Goal: Find specific page/section: Find specific page/section

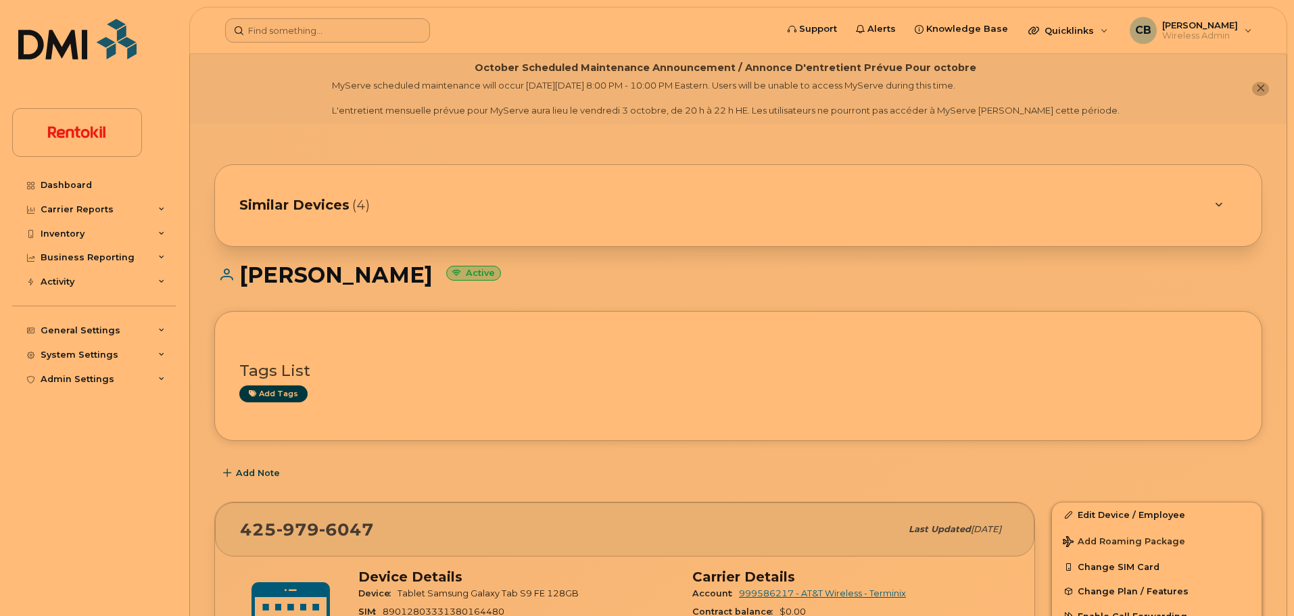
scroll to position [222, 0]
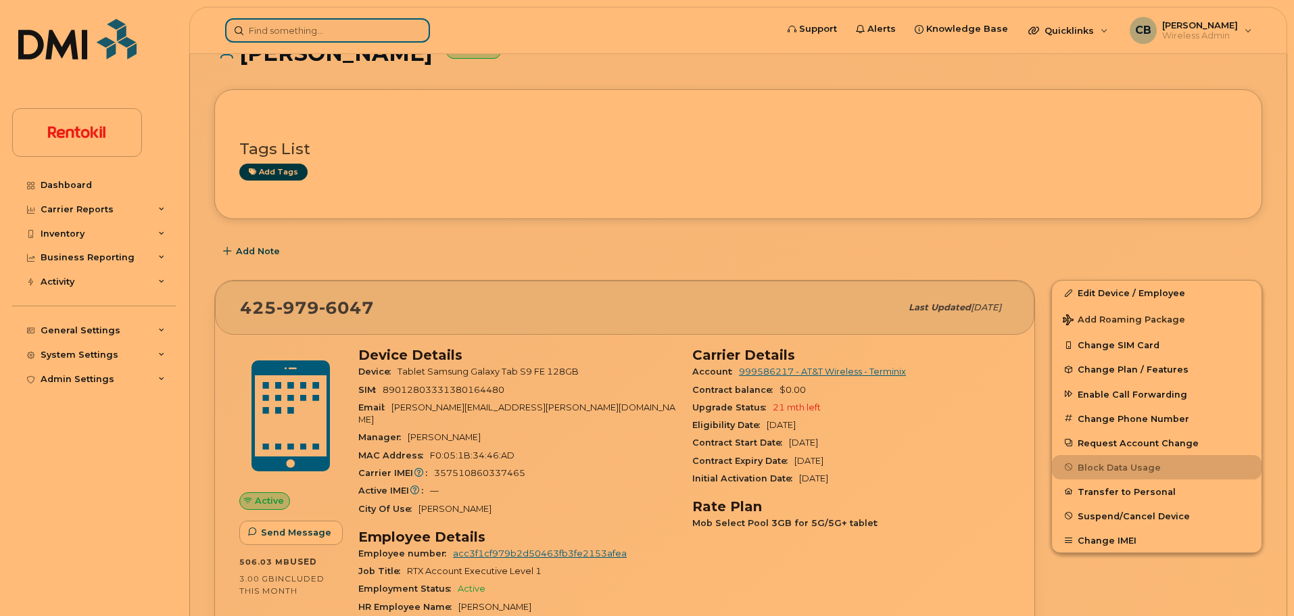
click at [314, 27] on input at bounding box center [327, 30] width 205 height 24
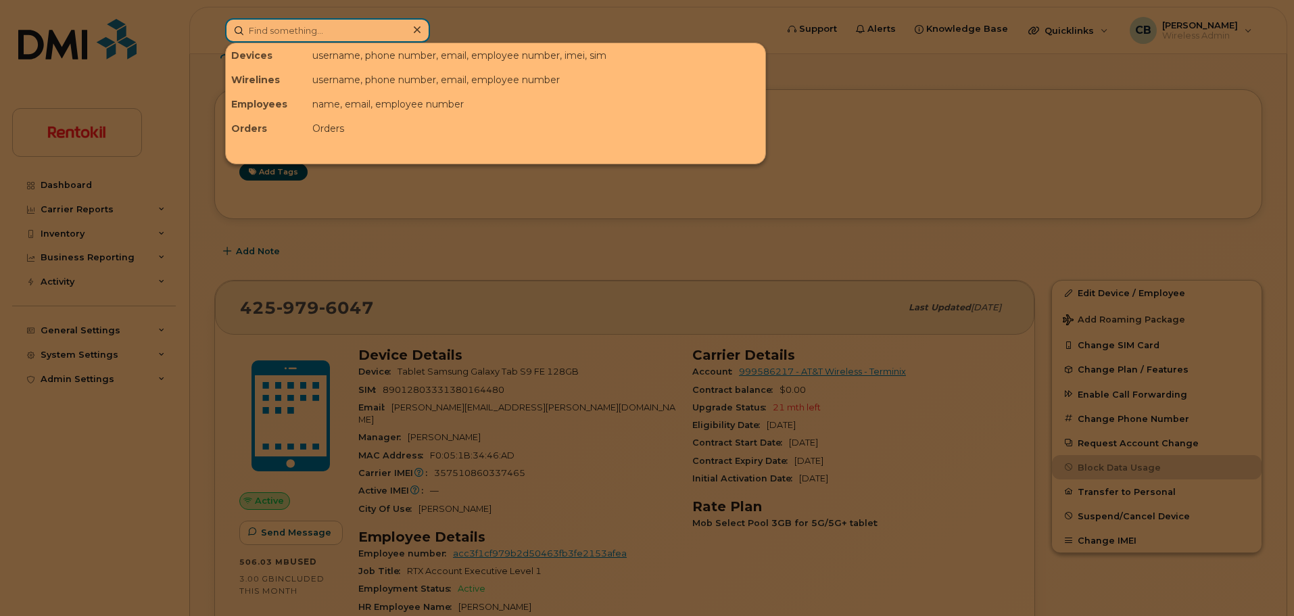
paste input "[PERSON_NAME]"
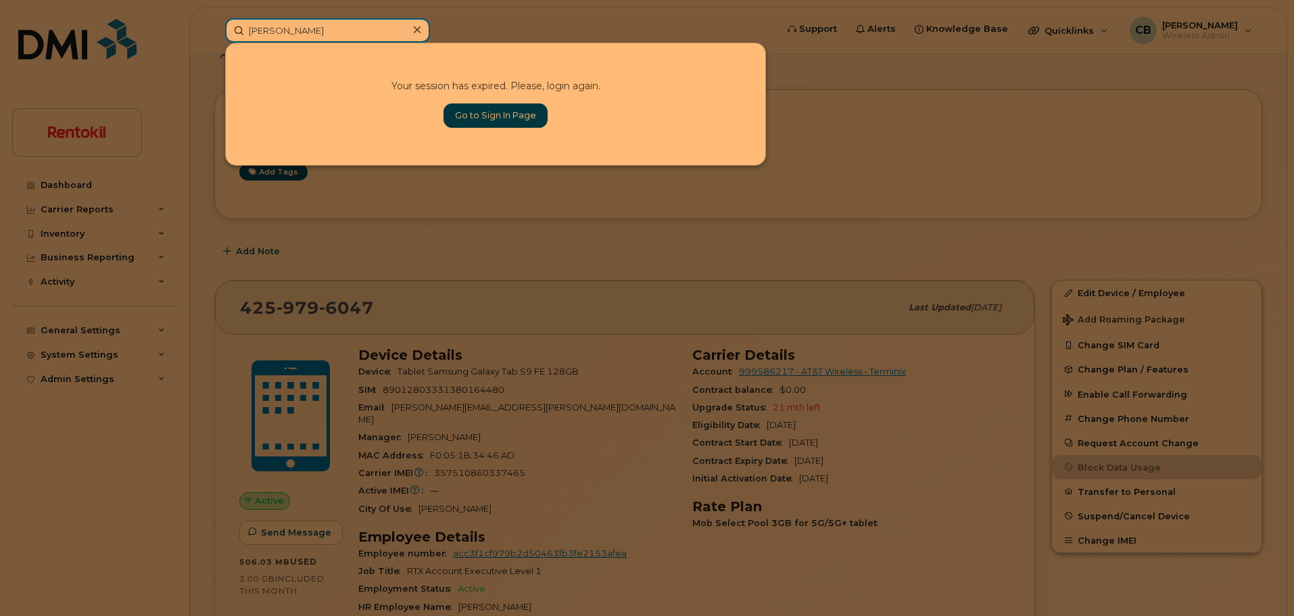
type input "[PERSON_NAME]"
click at [484, 111] on link "Go to Sign In Page" at bounding box center [496, 115] width 104 height 24
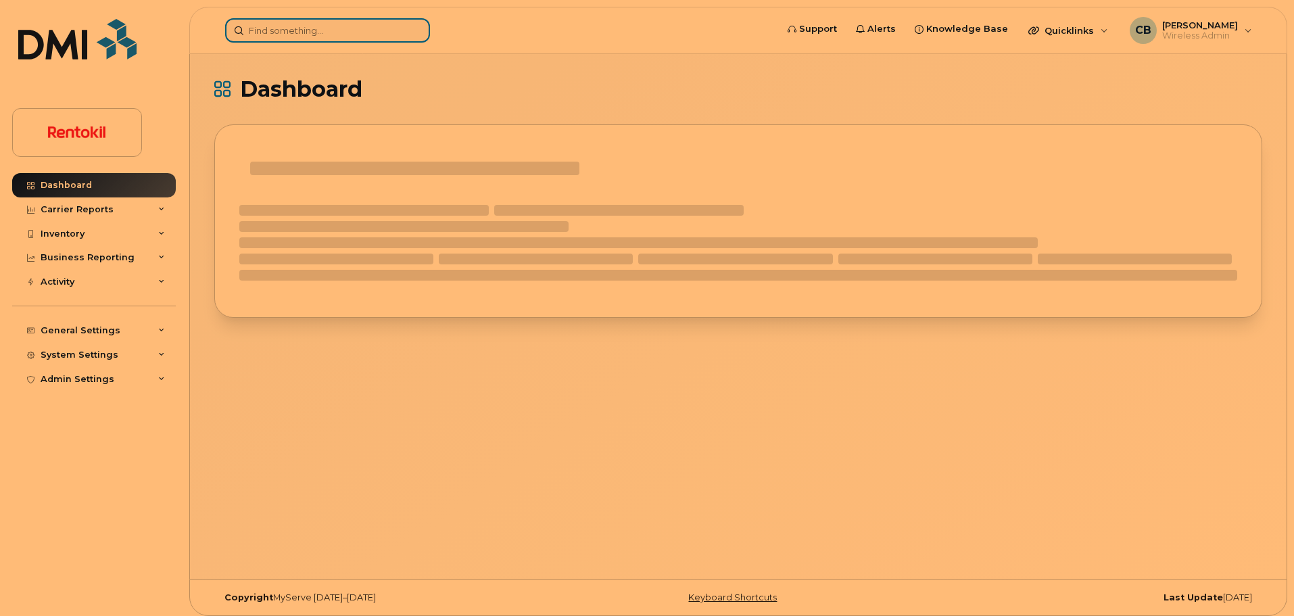
click at [327, 28] on input at bounding box center [327, 30] width 205 height 24
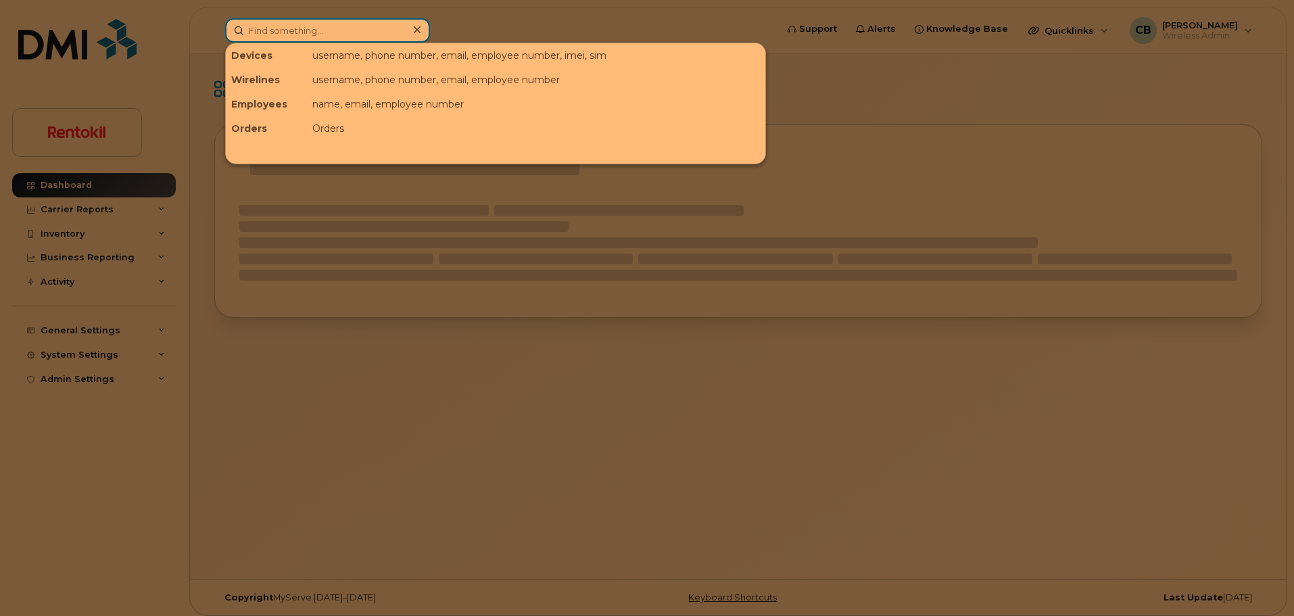
paste input "[PERSON_NAME]"
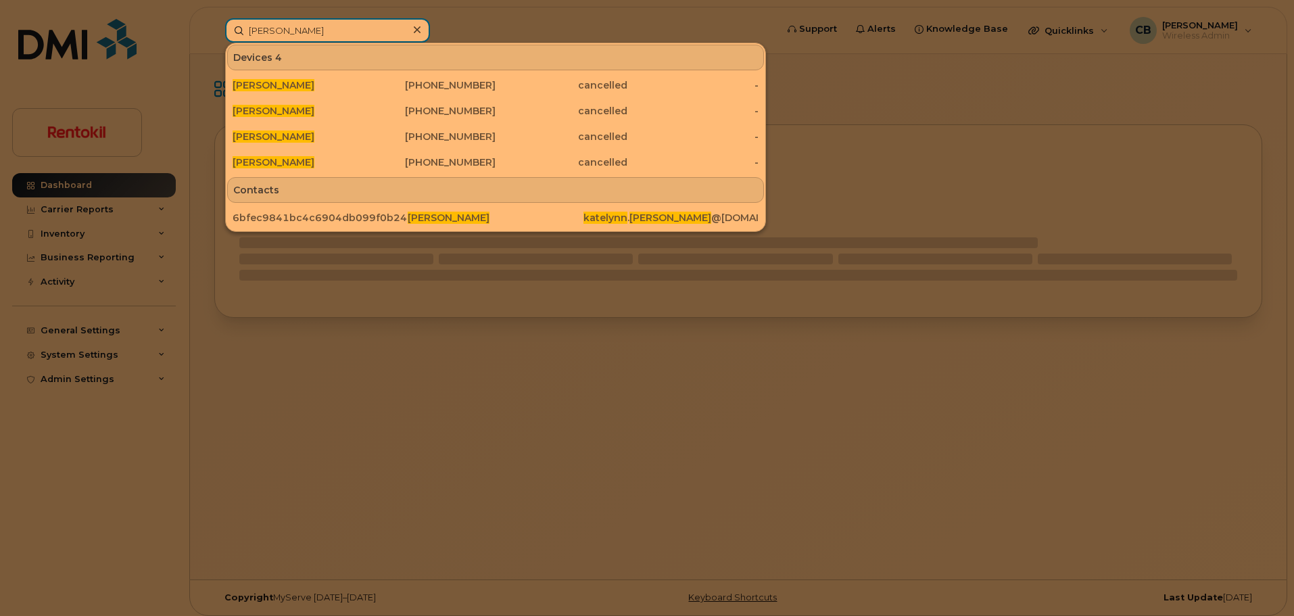
type input "[PERSON_NAME]"
